Goal: Task Accomplishment & Management: Manage account settings

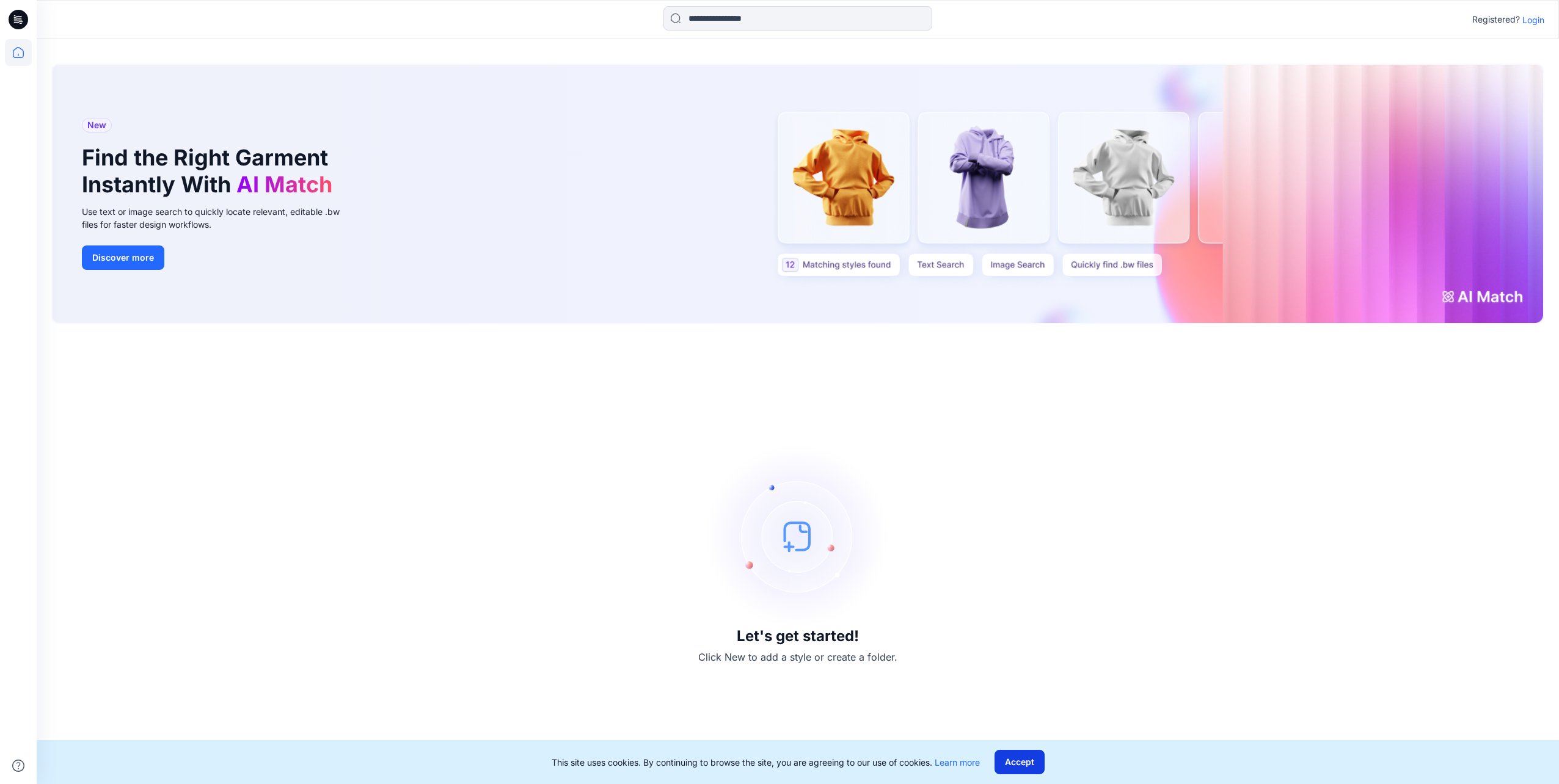
click at [1033, 763] on button "Accept" at bounding box center [1019, 762] width 50 height 24
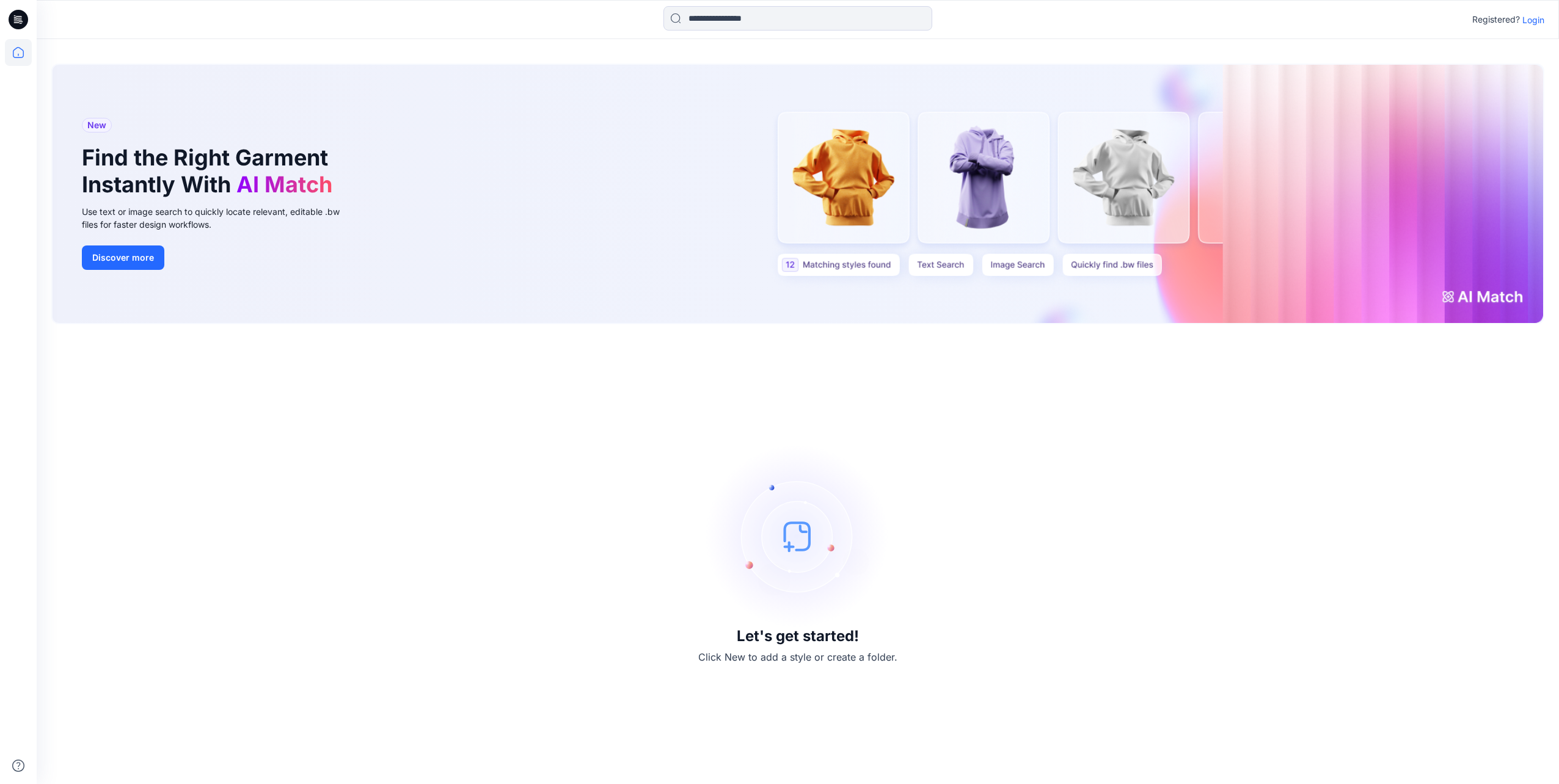
click at [861, 269] on div "New Find the Right Garment Instantly With AI Match Use text or image search to …" at bounding box center [798, 194] width 1490 height 259
click at [792, 263] on div "New Find the Right Garment Instantly With AI Match Use text or image search to …" at bounding box center [798, 194] width 1490 height 259
drag, startPoint x: 841, startPoint y: 191, endPoint x: 810, endPoint y: 234, distance: 53.0
click at [810, 234] on div "New Find the Right Garment Instantly With AI Match Use text or image search to …" at bounding box center [798, 194] width 1490 height 259
click at [119, 256] on button "Discover more" at bounding box center [123, 258] width 82 height 24
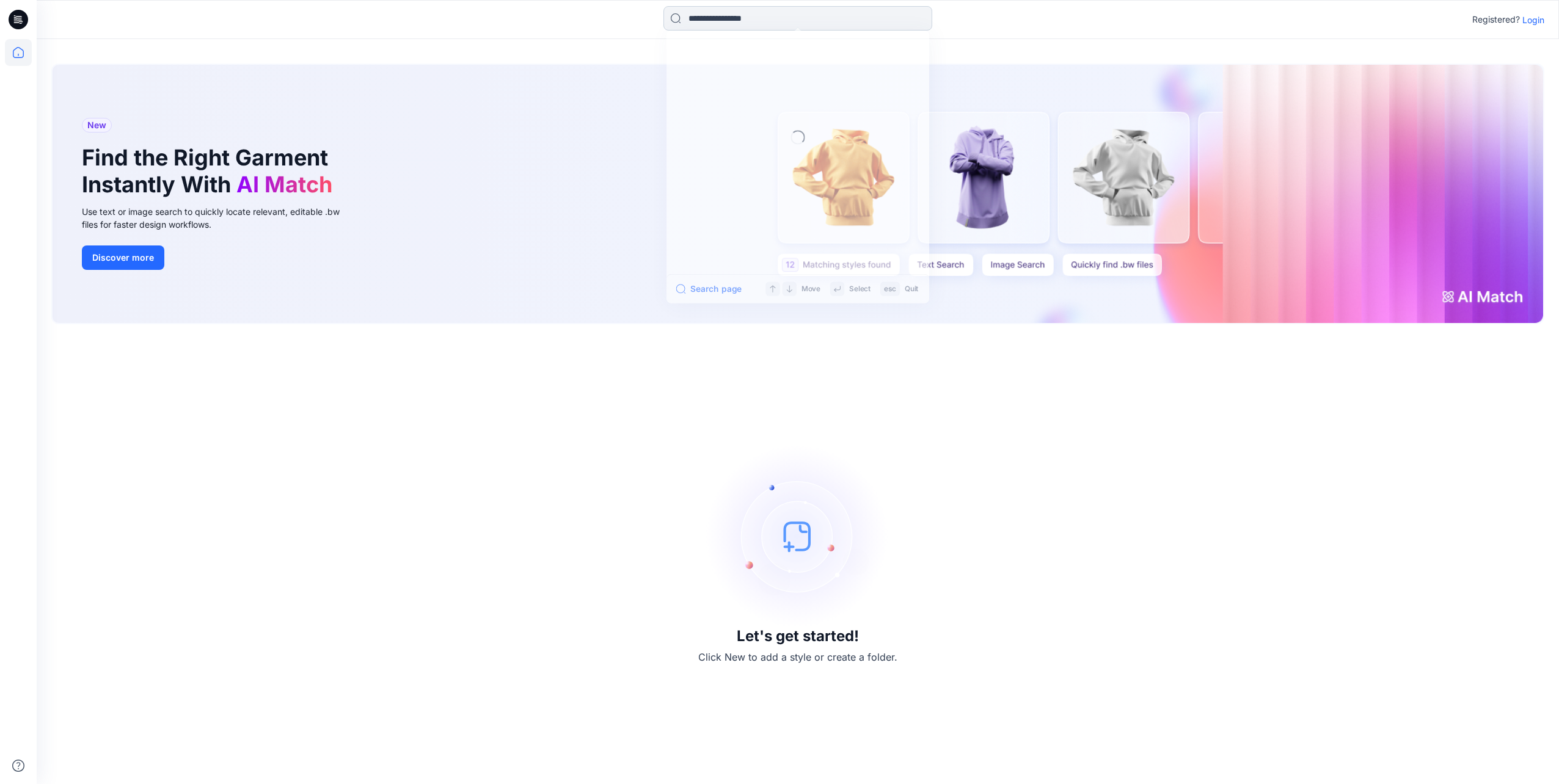
click at [780, 14] on input at bounding box center [798, 18] width 269 height 24
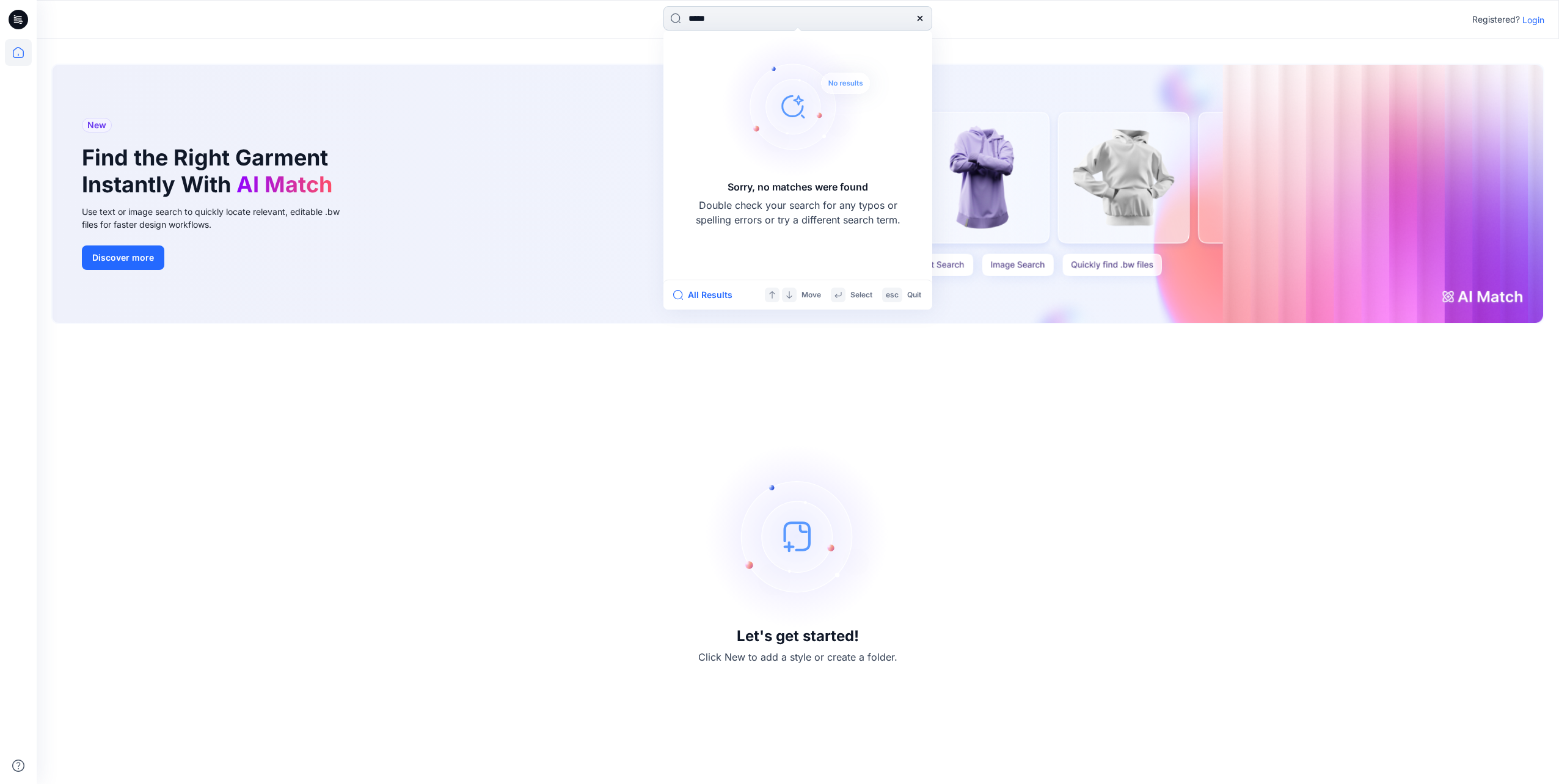
type input "******"
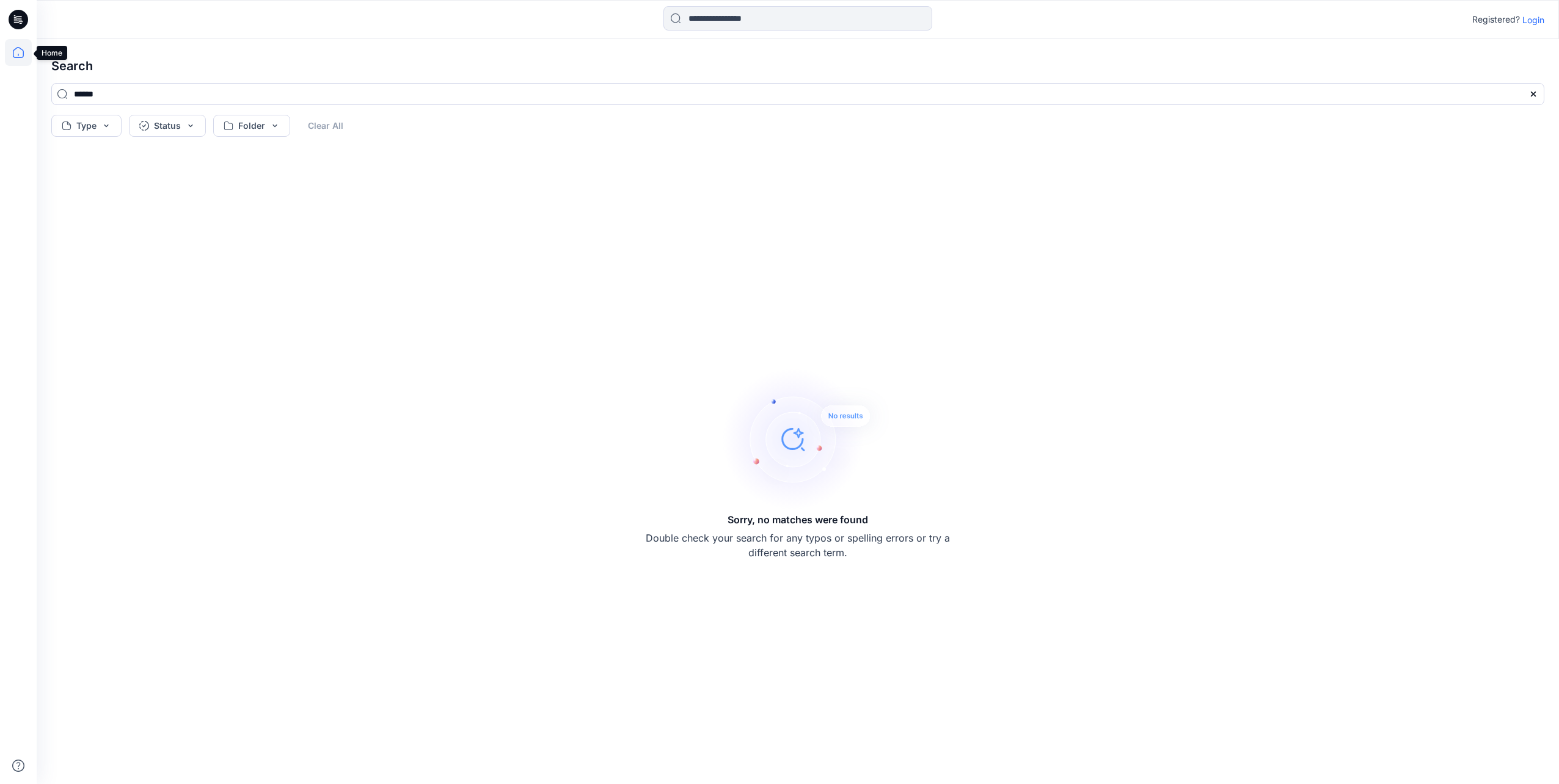
click at [18, 54] on icon at bounding box center [17, 54] width 1 height 2
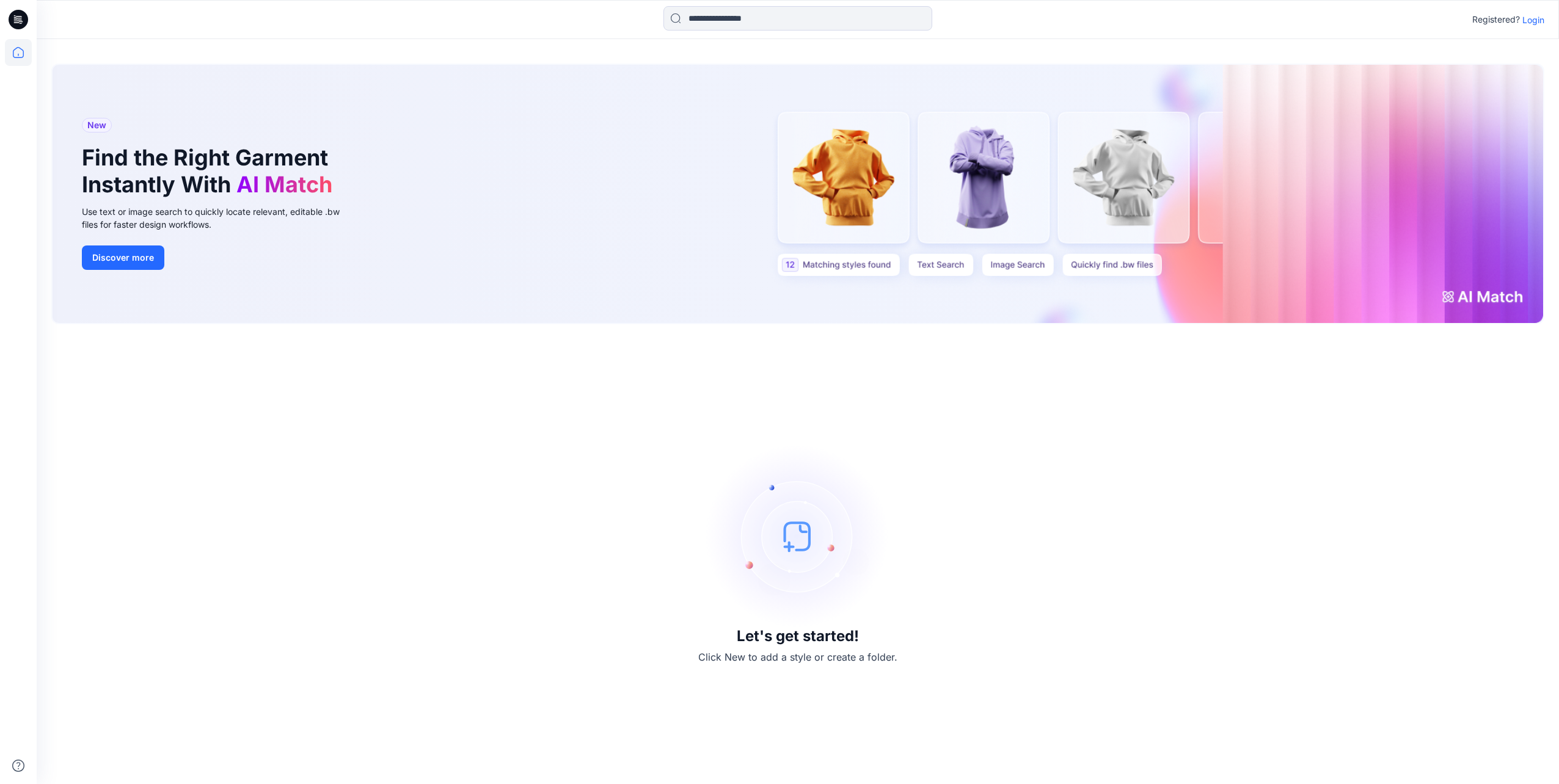
click at [17, 15] on icon at bounding box center [18, 20] width 20 height 20
drag, startPoint x: 465, startPoint y: 666, endPoint x: 653, endPoint y: 700, distance: 191.0
click at [653, 700] on div "Let's get started! Click New to add a style or create a folder." at bounding box center [798, 554] width 1493 height 430
click at [1536, 21] on p "Login" at bounding box center [1533, 20] width 22 height 13
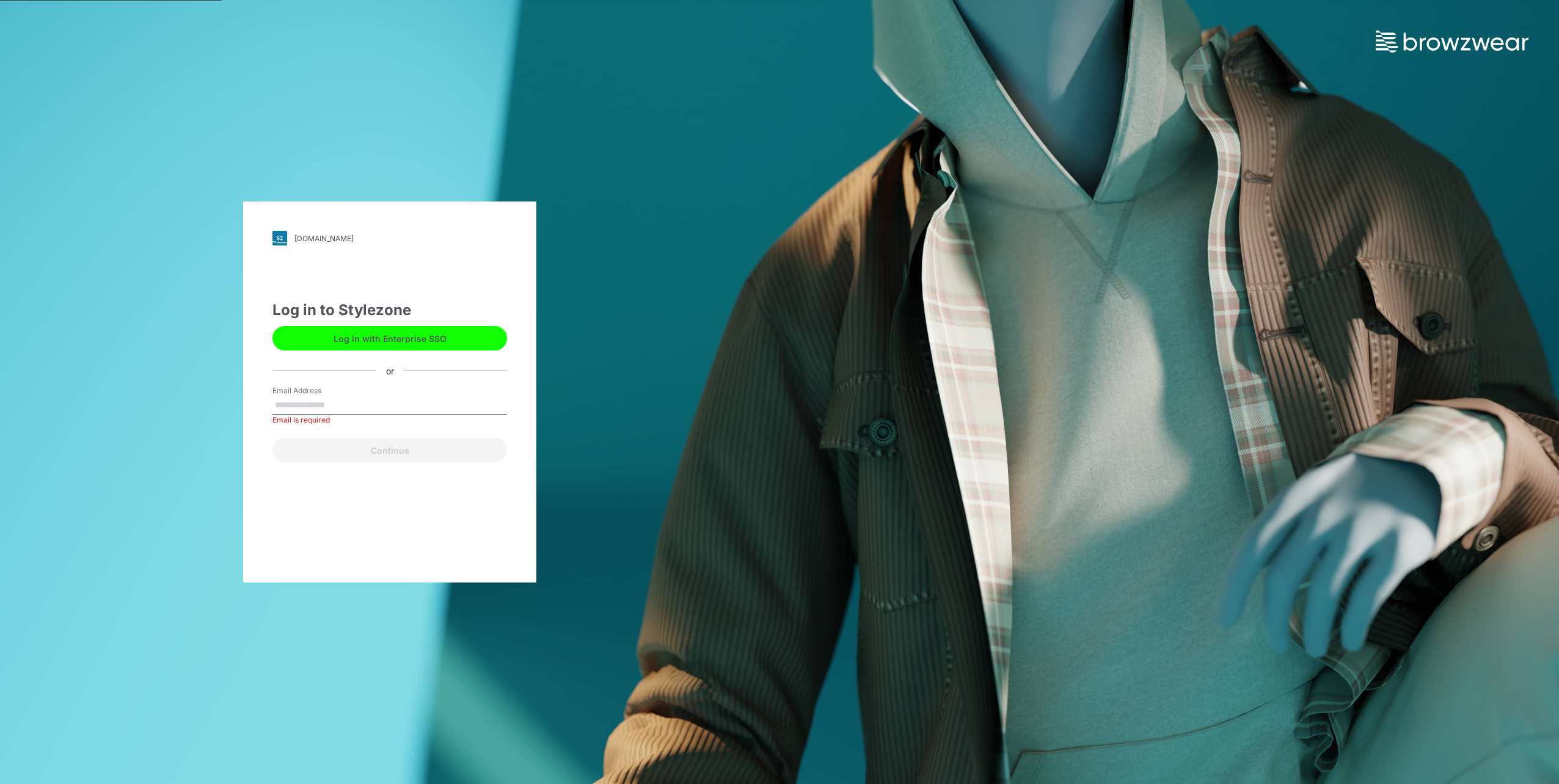
click at [427, 339] on button "Log in with Enterprise SSO" at bounding box center [389, 338] width 234 height 24
type input "**********"
click at [401, 452] on button "Continue" at bounding box center [389, 450] width 234 height 24
